Goal: Obtain resource: Obtain resource

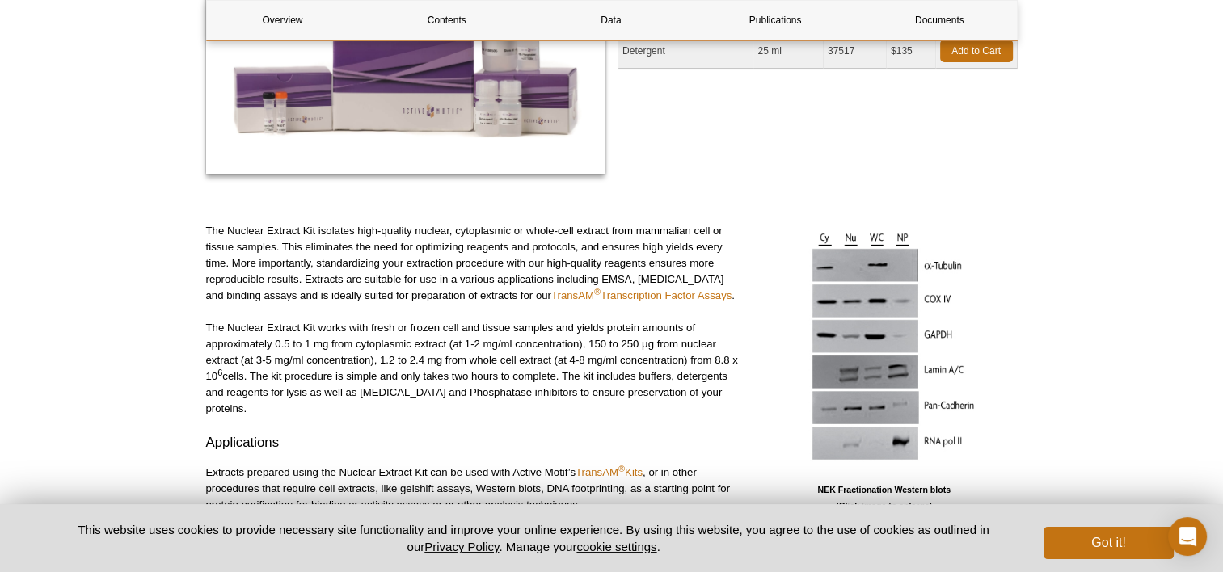
scroll to position [374, 0]
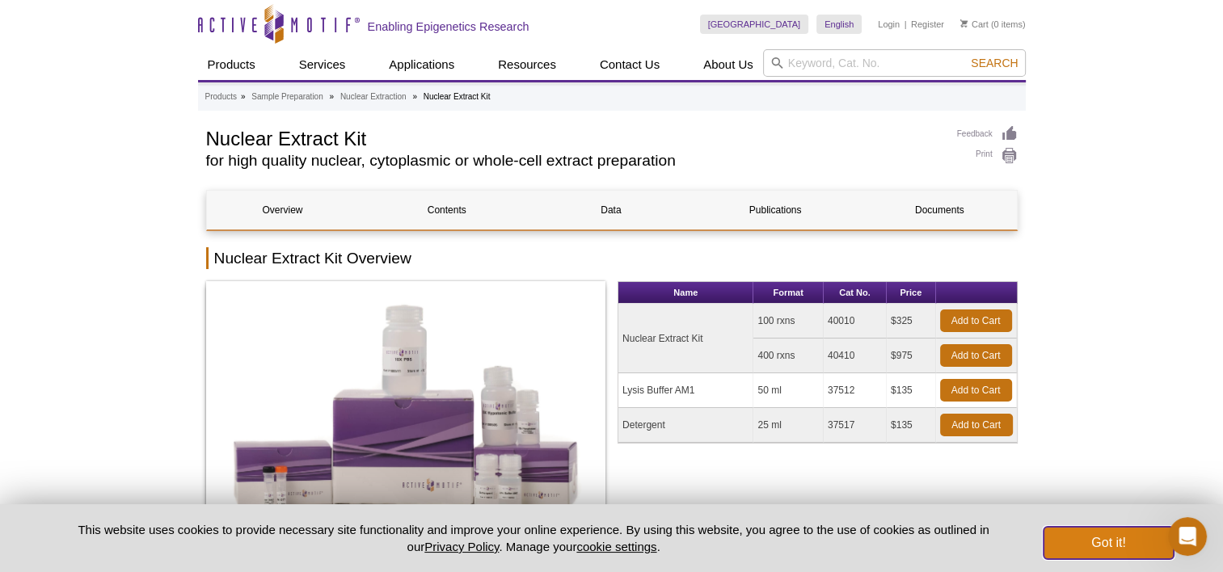
click at [1113, 537] on button "Got it!" at bounding box center [1107, 543] width 129 height 32
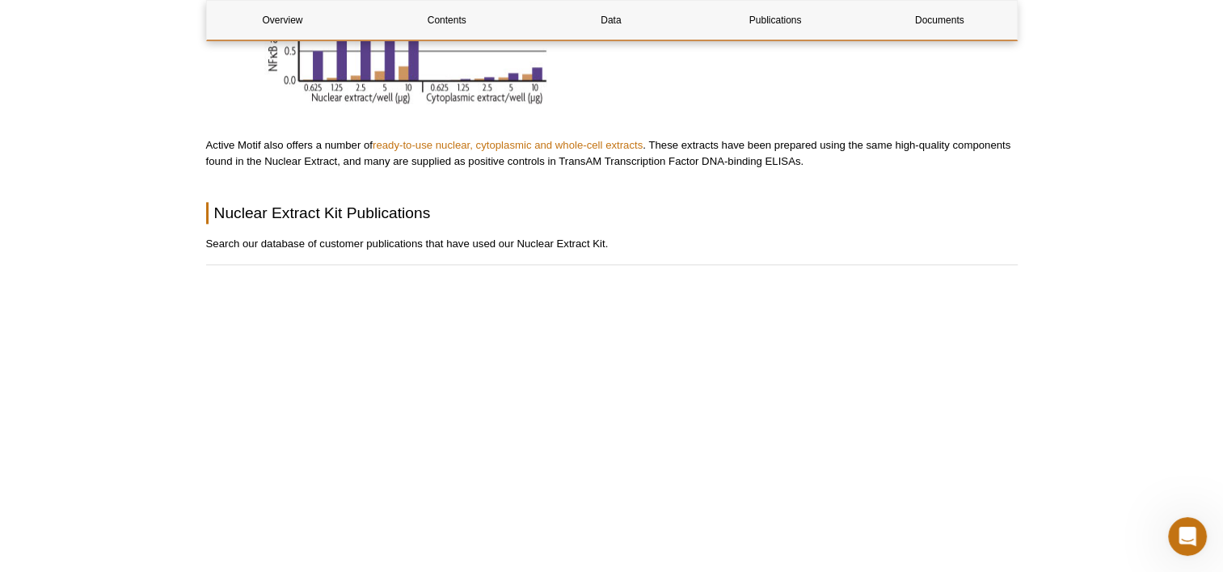
scroll to position [2046, 0]
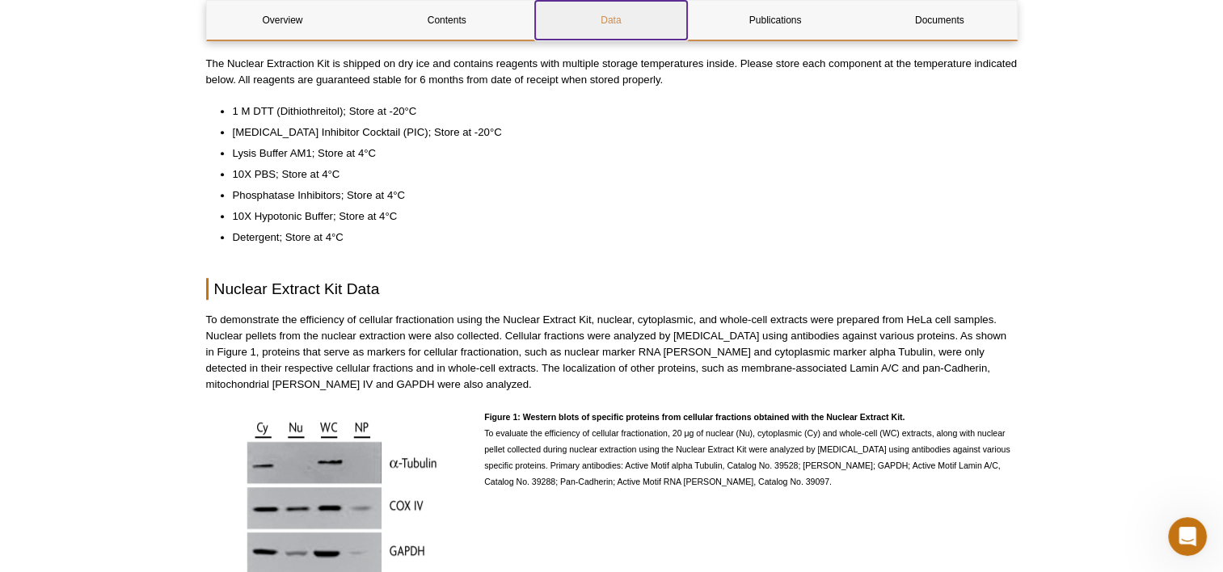
click at [591, 33] on link "Data" at bounding box center [611, 20] width 152 height 39
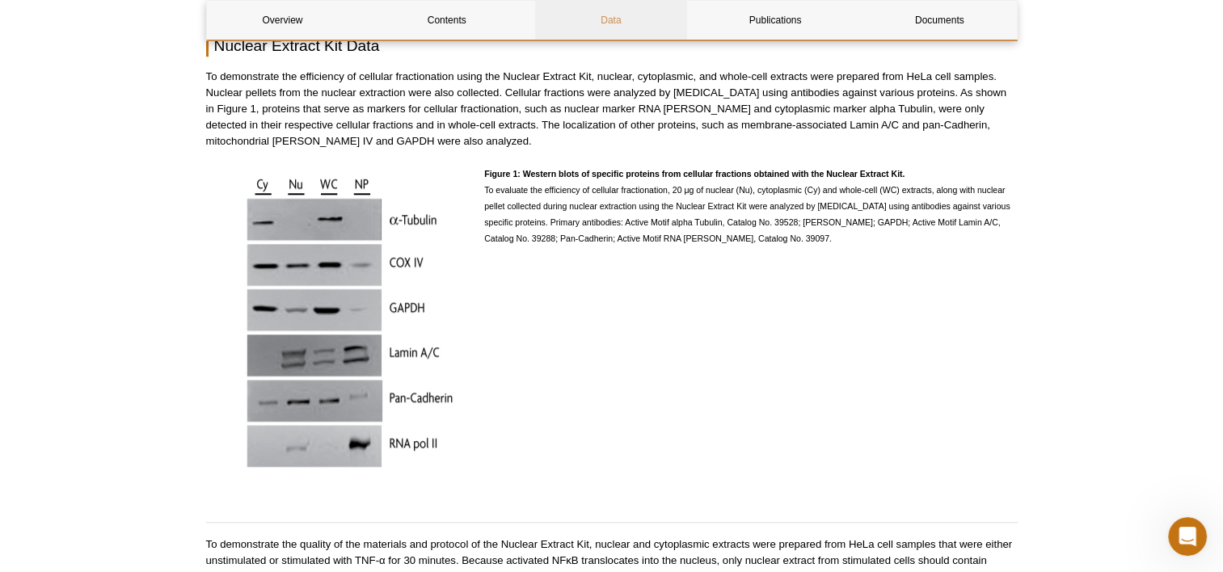
scroll to position [1337, 0]
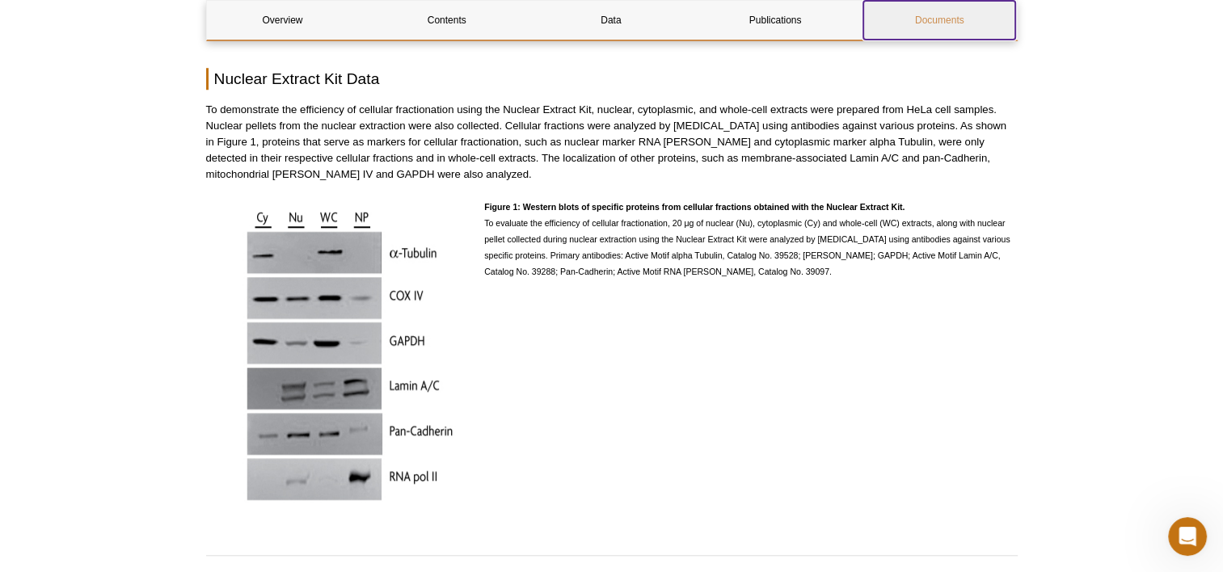
click at [961, 11] on link "Documents" at bounding box center [939, 20] width 152 height 39
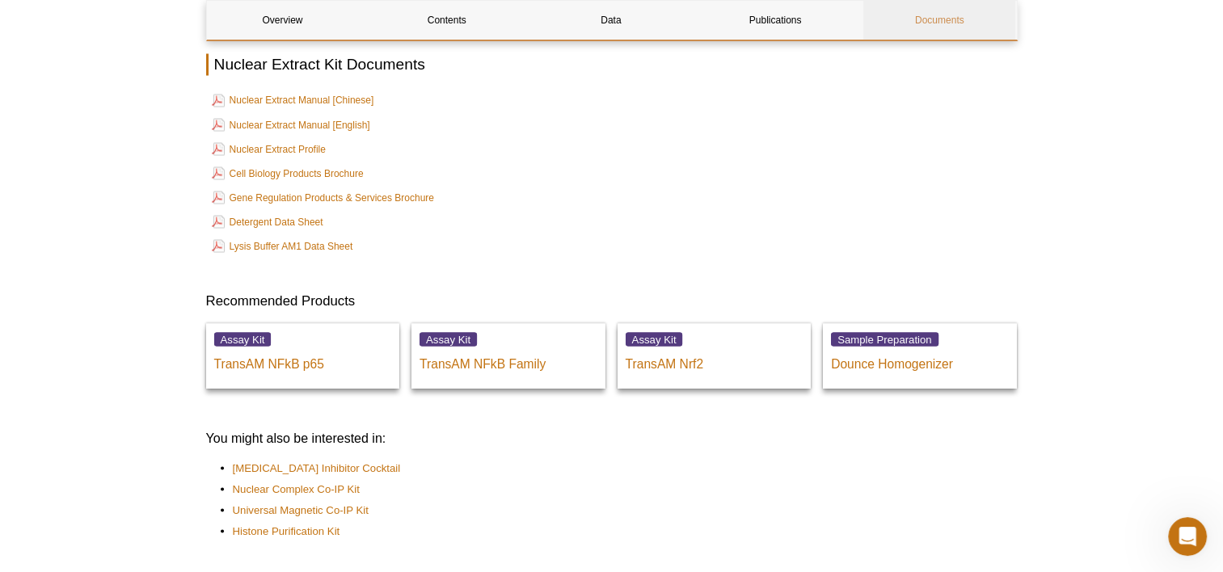
scroll to position [2928, 0]
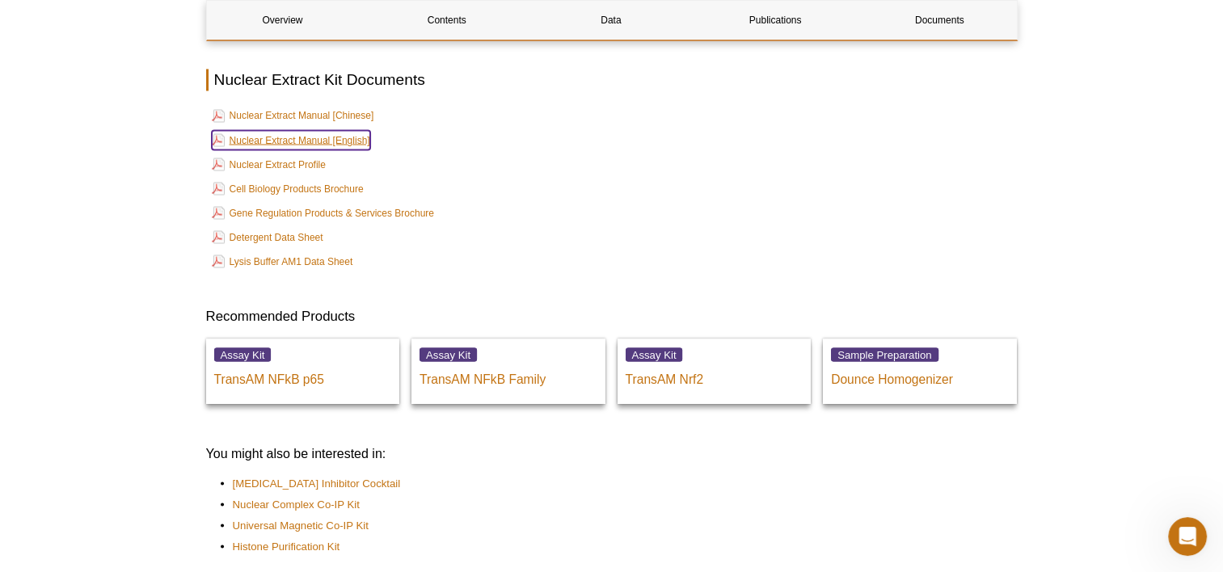
click at [293, 130] on link "Nuclear Extract Manual [English]" at bounding box center [291, 139] width 158 height 19
